Goal: Information Seeking & Learning: Compare options

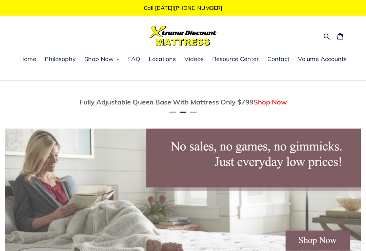
scroll to position [0, 356]
click at [110, 60] on span "Shop Now" at bounding box center [98, 59] width 29 height 8
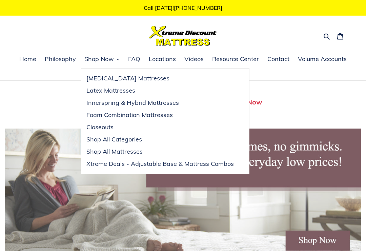
scroll to position [0, 0]
click at [99, 127] on span "Closeouts" at bounding box center [99, 127] width 27 height 8
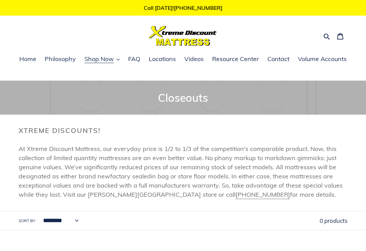
click at [72, 219] on select "**********" at bounding box center [59, 220] width 44 height 19
click at [102, 64] on button "Shop Now" at bounding box center [102, 59] width 42 height 10
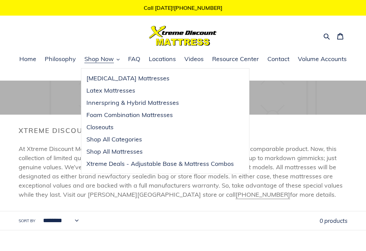
click at [99, 139] on span "Shop All Categories" at bounding box center [114, 139] width 56 height 8
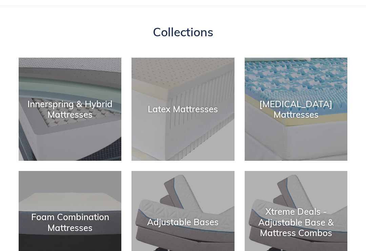
scroll to position [74, 0]
click at [303, 161] on div "[MEDICAL_DATA] Mattresses" at bounding box center [296, 161] width 103 height 0
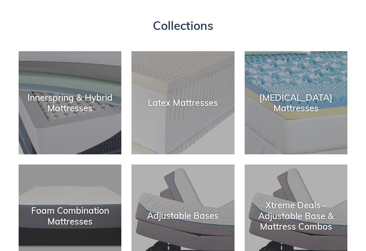
click at [60, 154] on div "Innerspring & Hybrid Mattresses" at bounding box center [70, 154] width 103 height 0
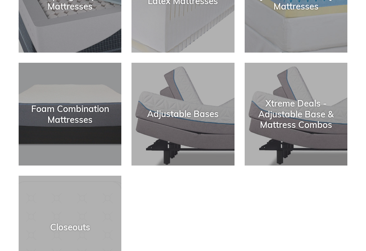
scroll to position [185, 0]
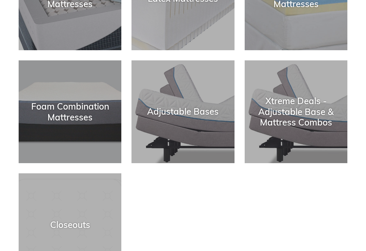
click at [317, 163] on div "Xtreme Deals - Adjustable Base & Mattress Combos" at bounding box center [296, 163] width 103 height 0
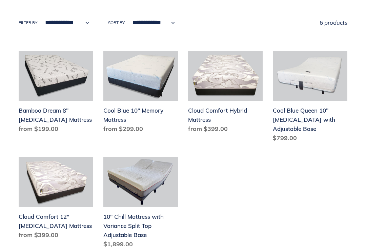
scroll to position [227, 0]
